Goal: Transaction & Acquisition: Download file/media

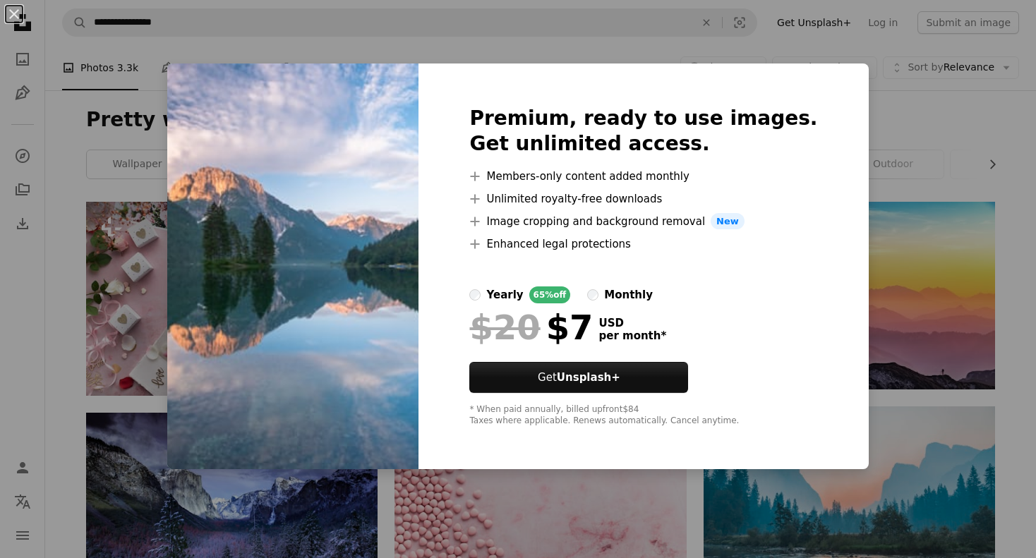
scroll to position [1990, 0]
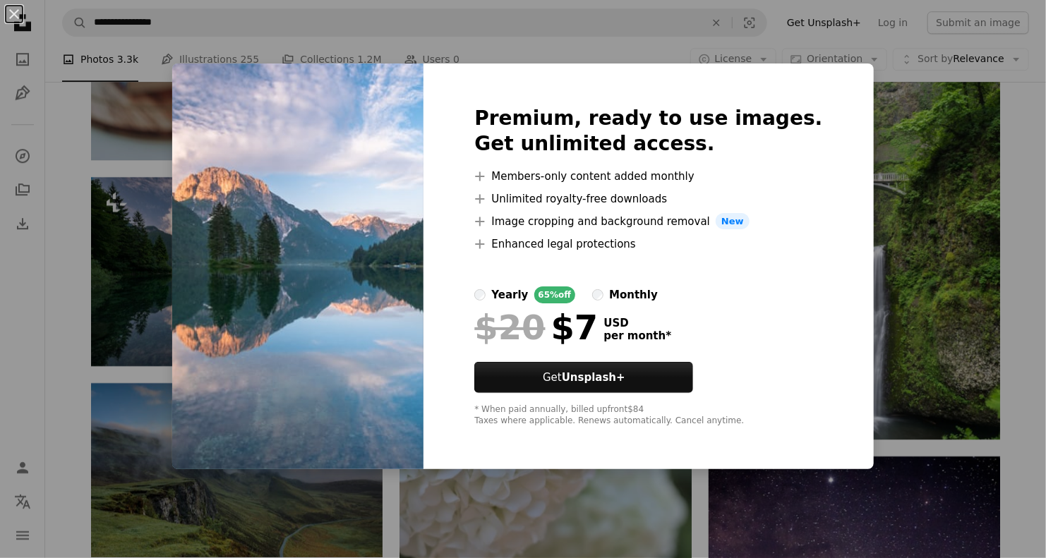
click at [991, 279] on div "An X shape Premium, ready to use images. Get unlimited access. A plus sign Memb…" at bounding box center [523, 279] width 1046 height 558
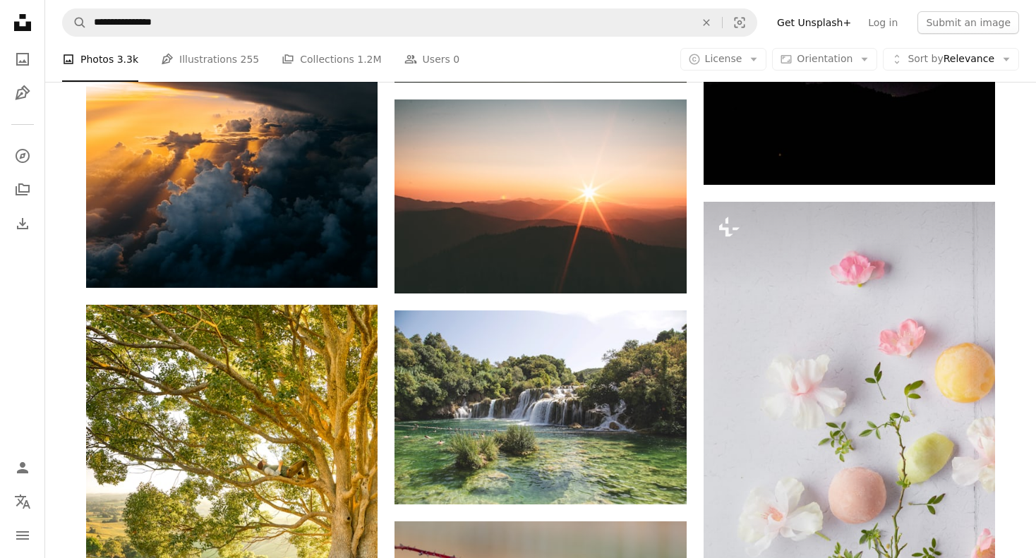
scroll to position [2603, 0]
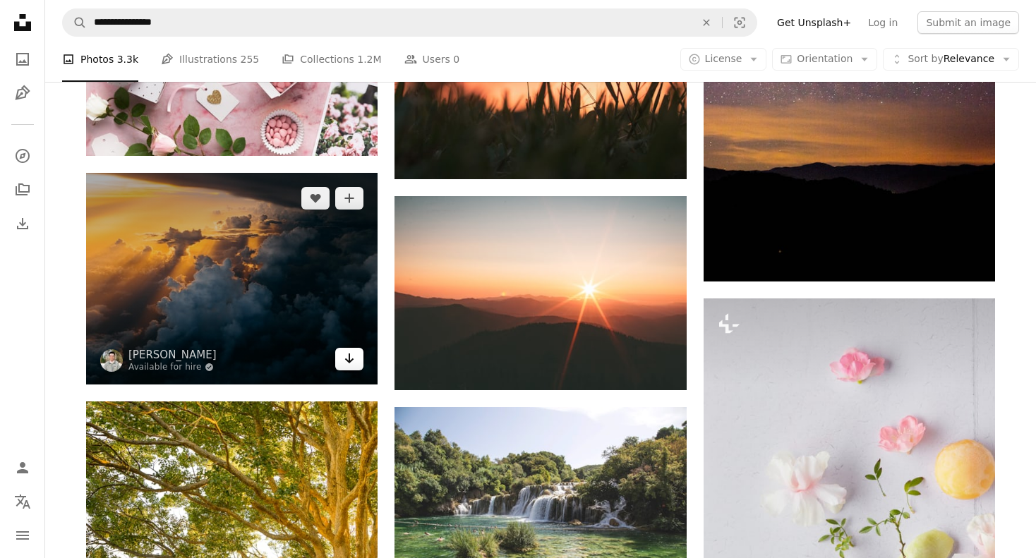
click at [349, 364] on icon "Arrow pointing down" at bounding box center [349, 358] width 11 height 17
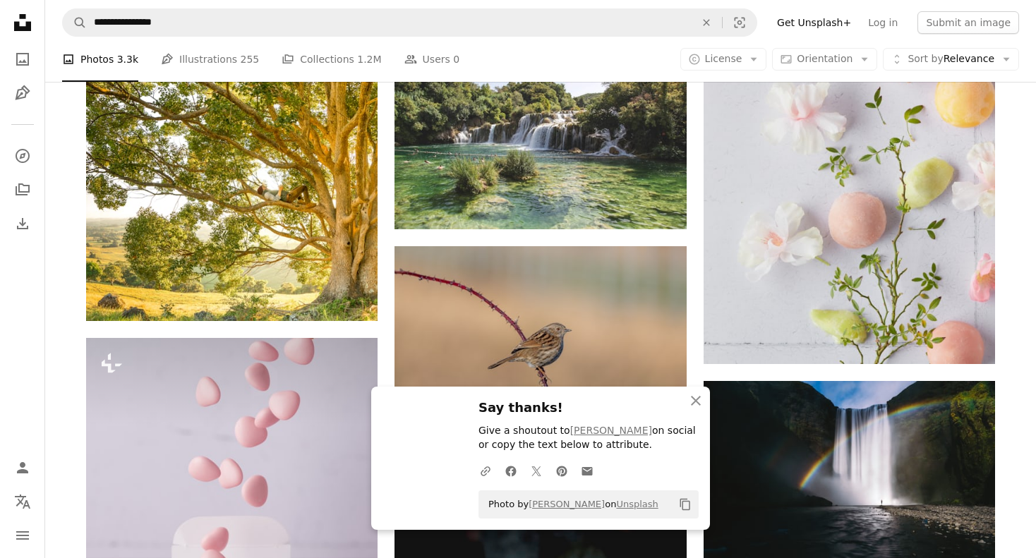
scroll to position [2977, 0]
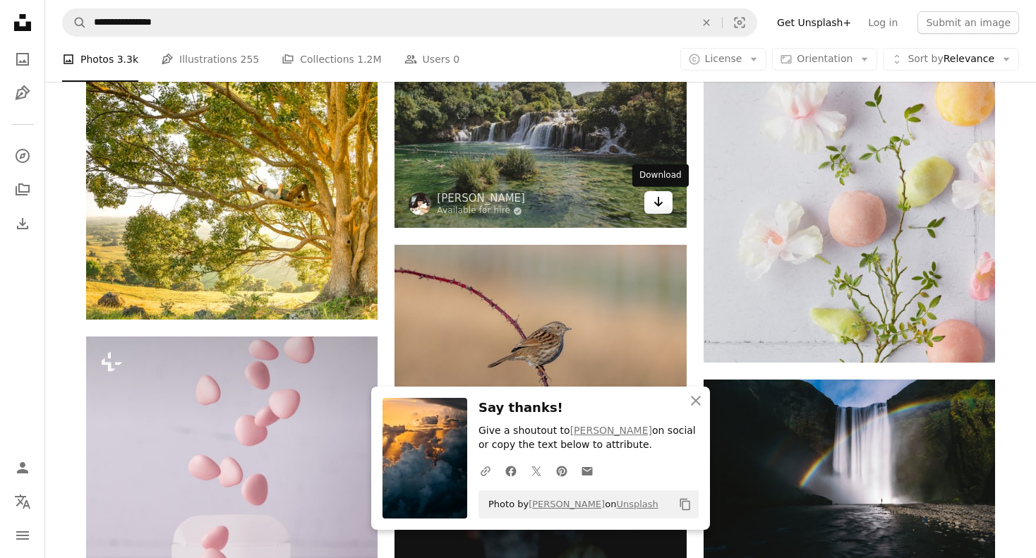
click at [657, 206] on icon "Download" at bounding box center [658, 202] width 9 height 10
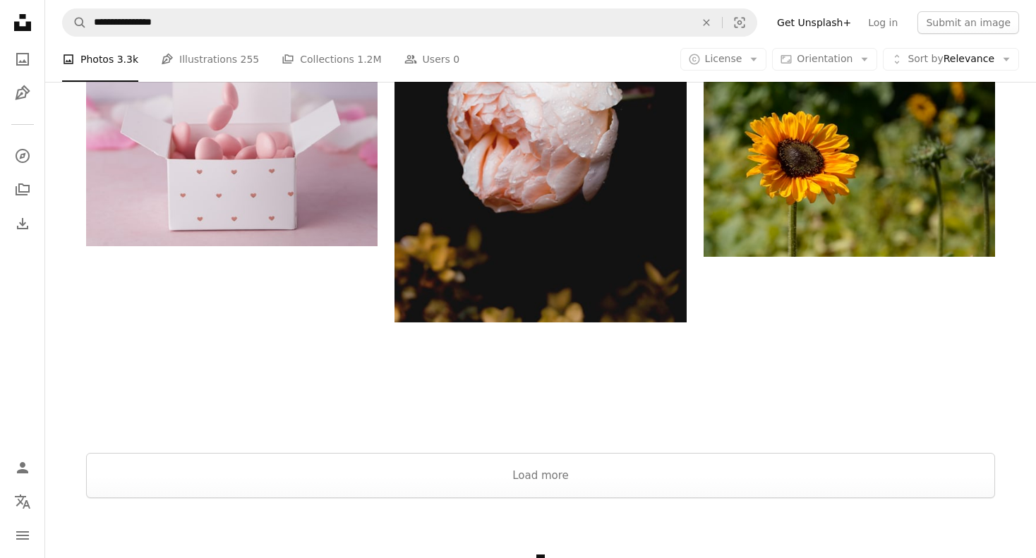
scroll to position [3608, 0]
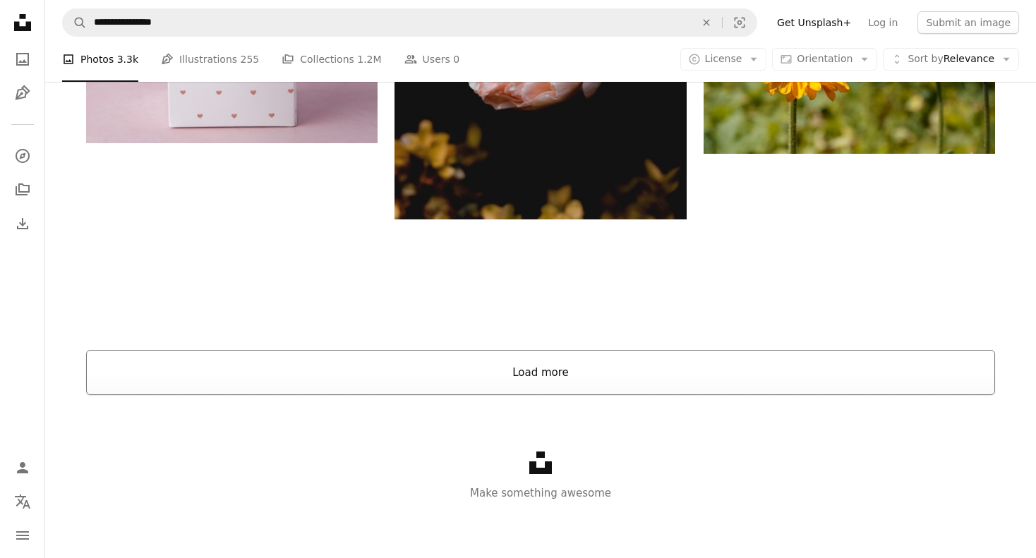
click at [558, 388] on button "Load more" at bounding box center [540, 372] width 909 height 45
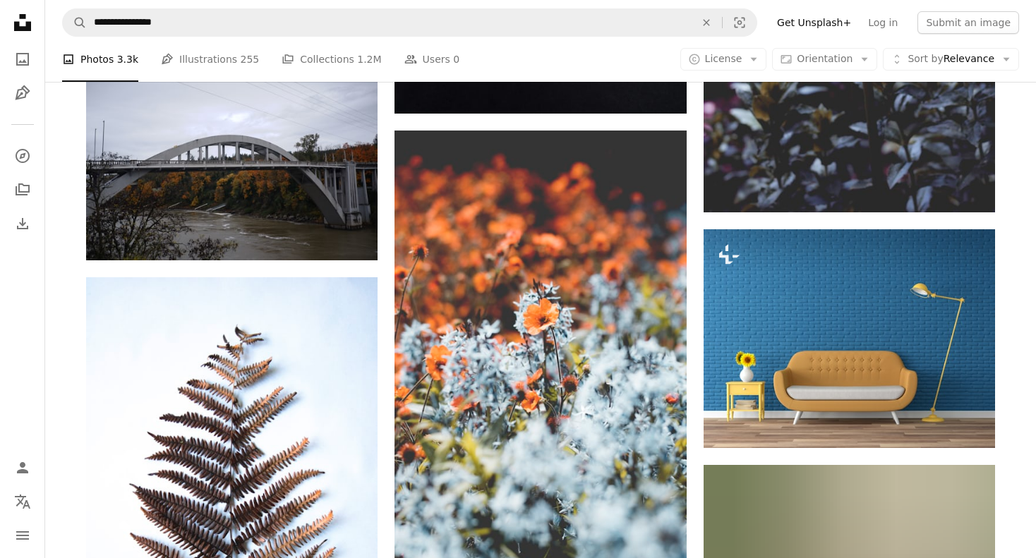
scroll to position [10082, 0]
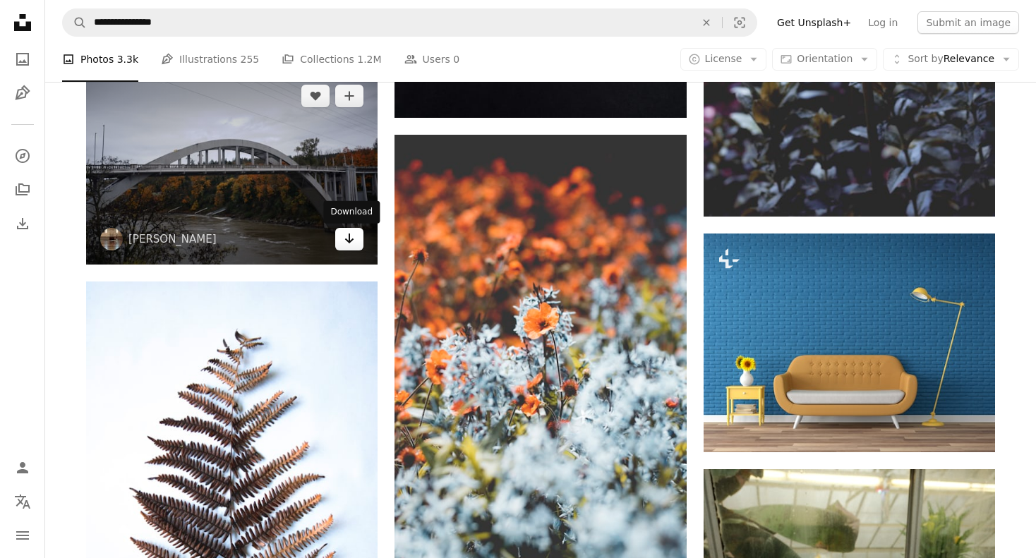
click at [355, 245] on icon "Arrow pointing down" at bounding box center [349, 238] width 11 height 17
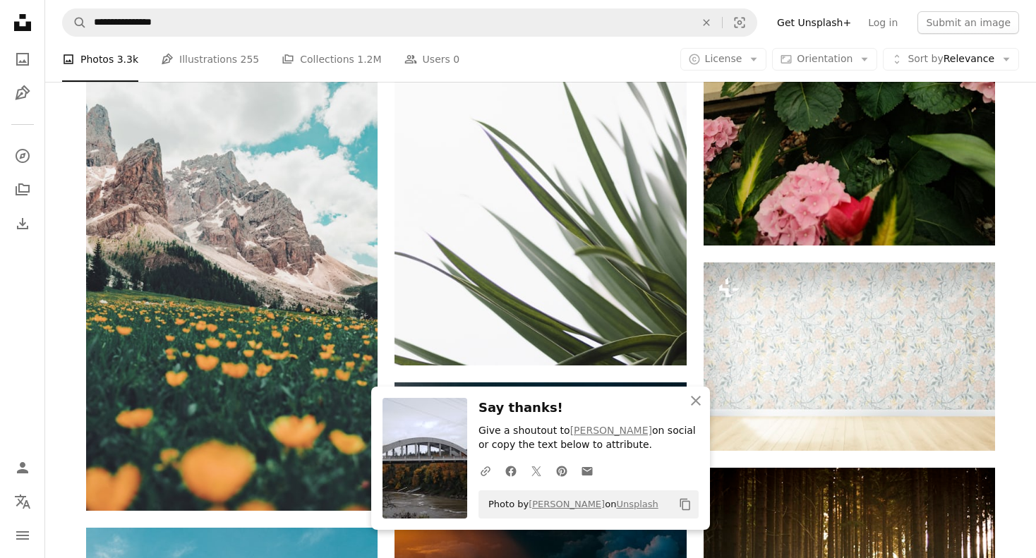
scroll to position [10745, 0]
